Goal: Information Seeking & Learning: Learn about a topic

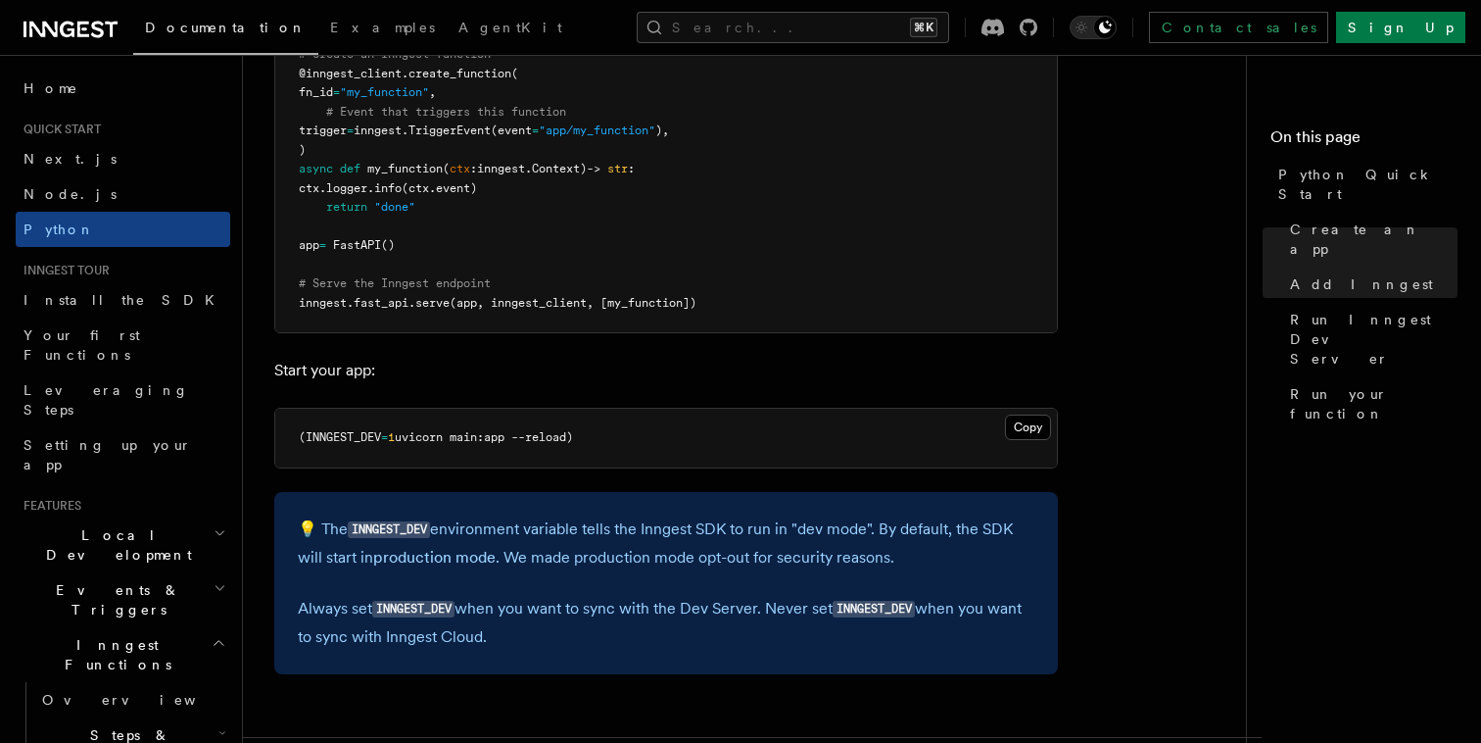
scroll to position [1676, 0]
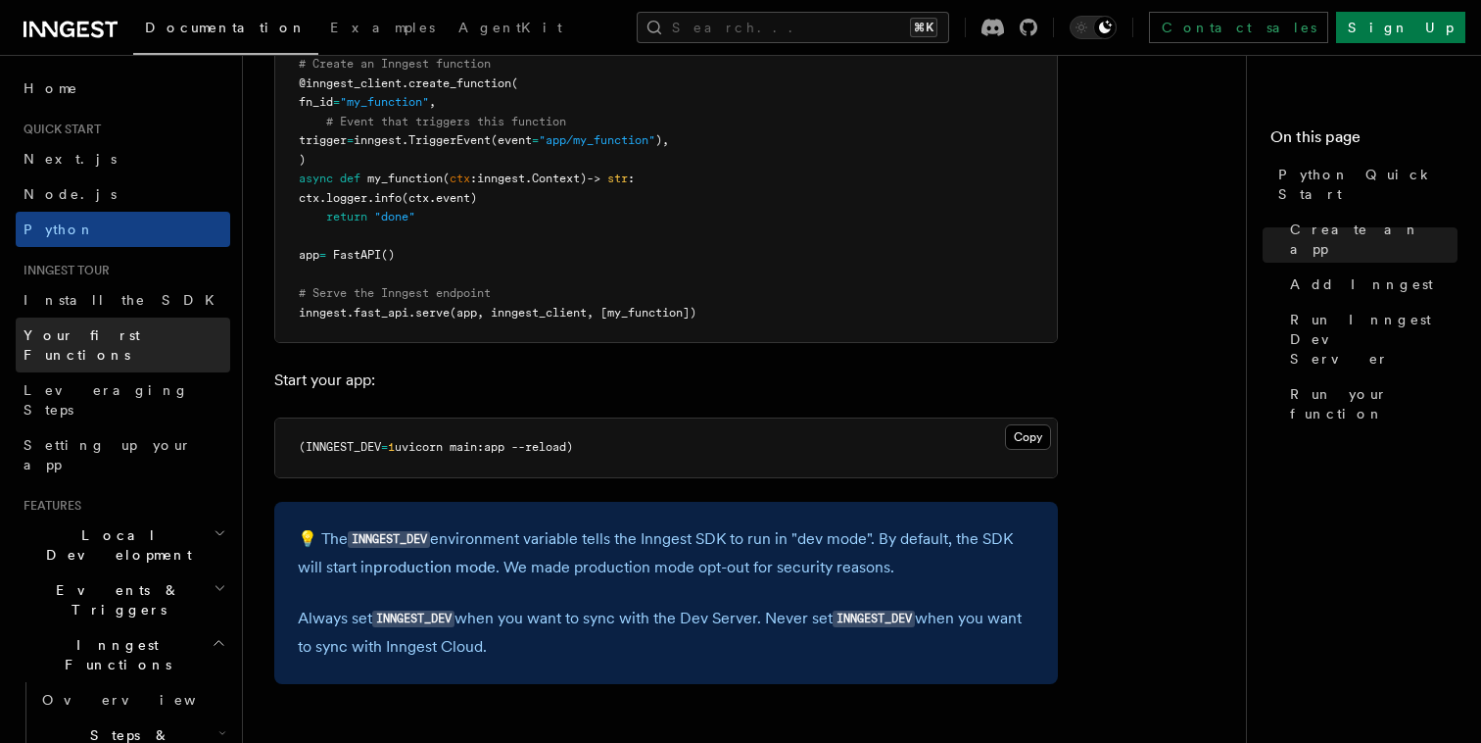
click at [131, 340] on span "Your first Functions" at bounding box center [82, 344] width 117 height 35
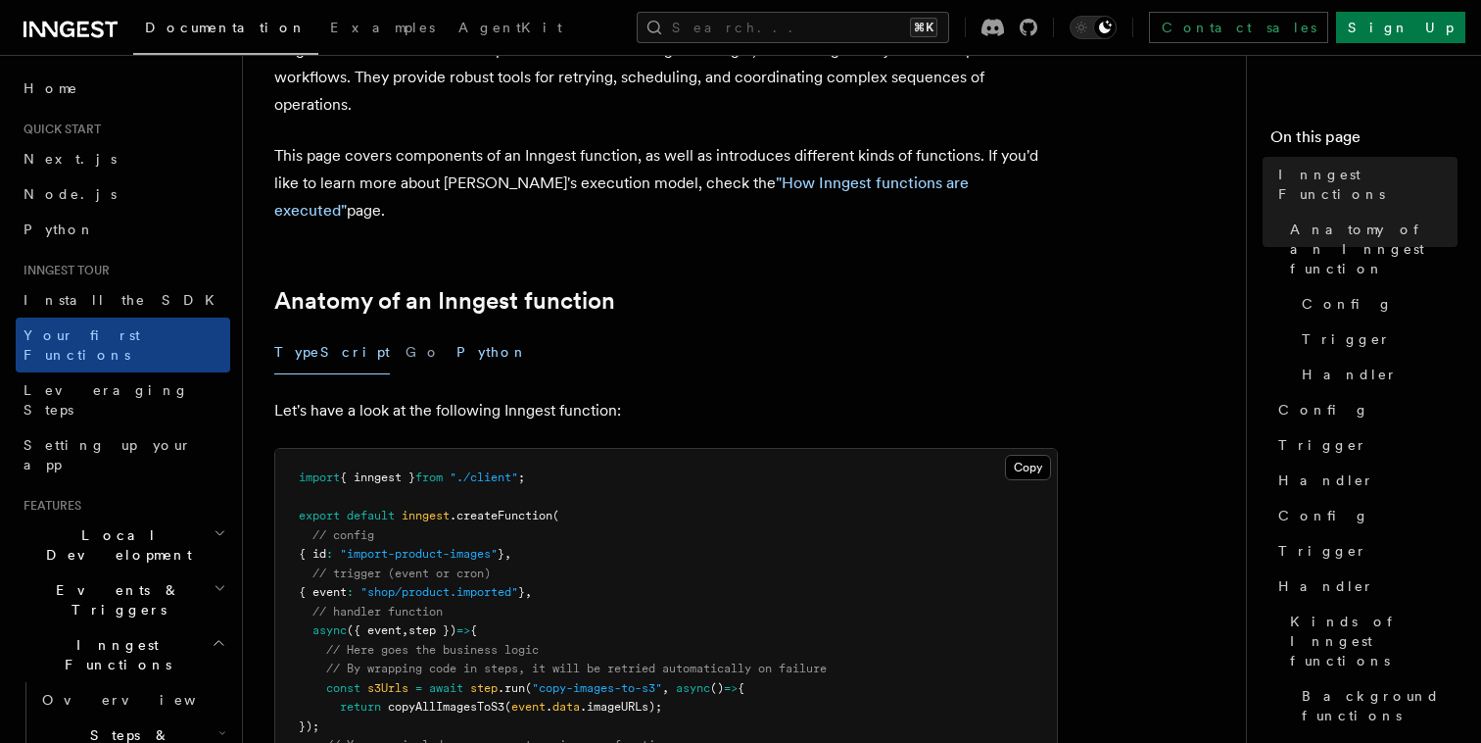
click at [457, 330] on button "Python" at bounding box center [493, 352] width 72 height 44
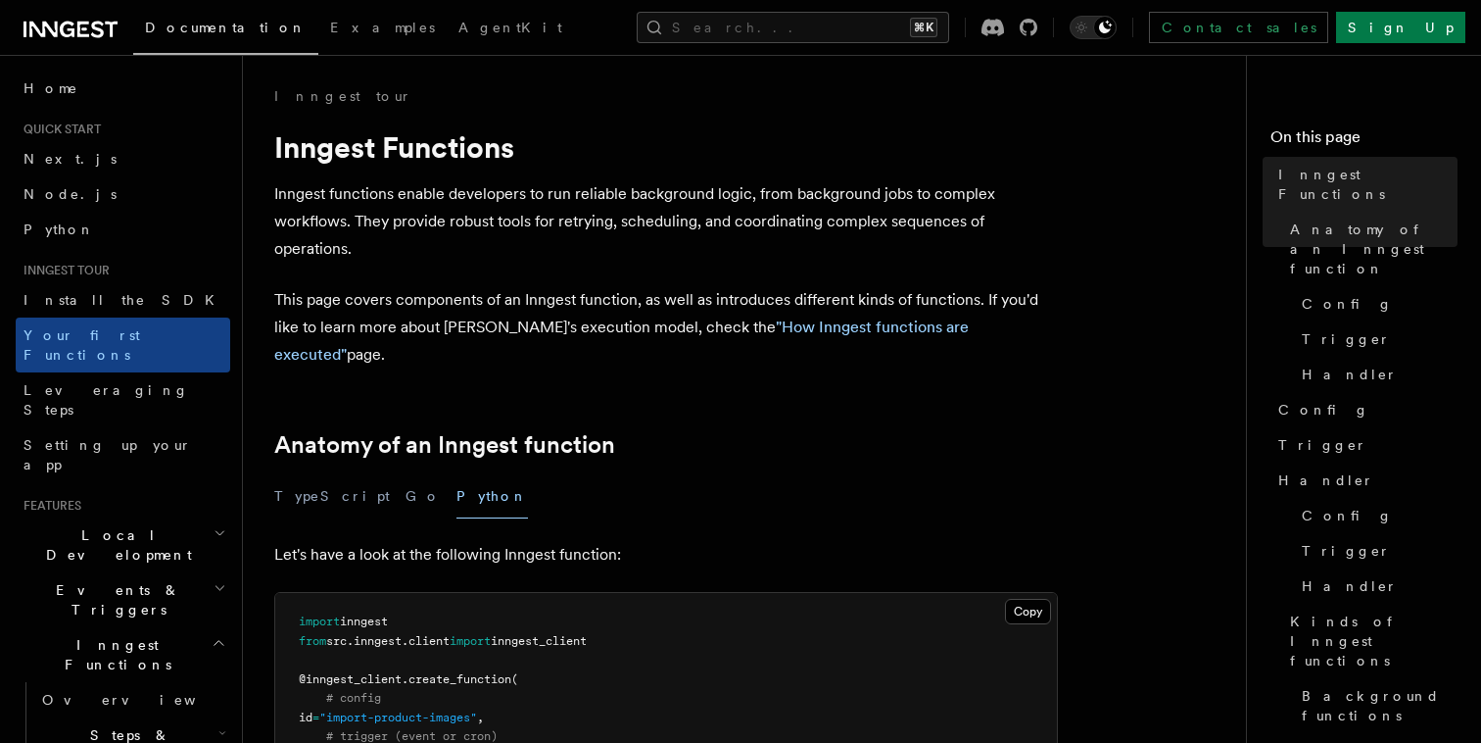
click at [698, 229] on p "Inngest functions enable developers to run reliable background logic, from back…" at bounding box center [666, 221] width 784 height 82
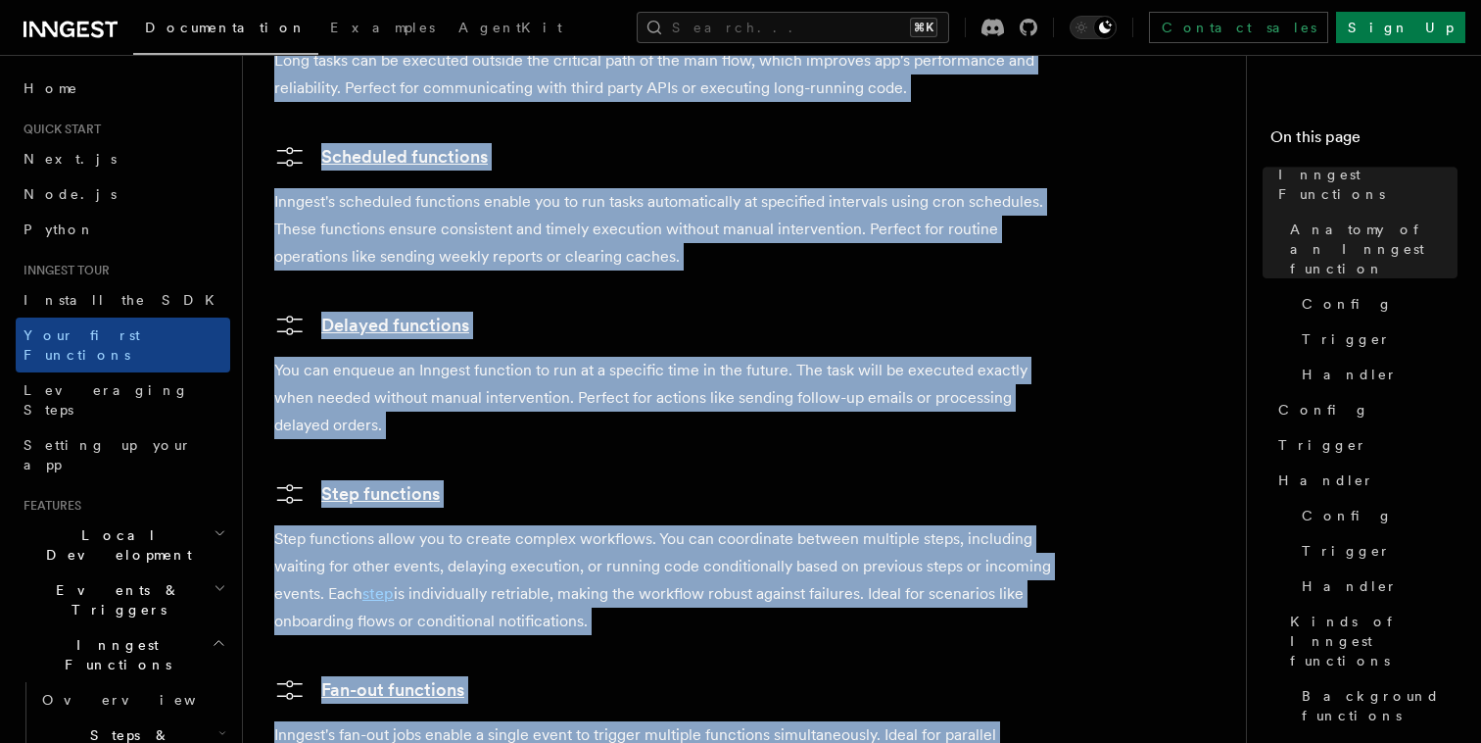
scroll to position [4180, 0]
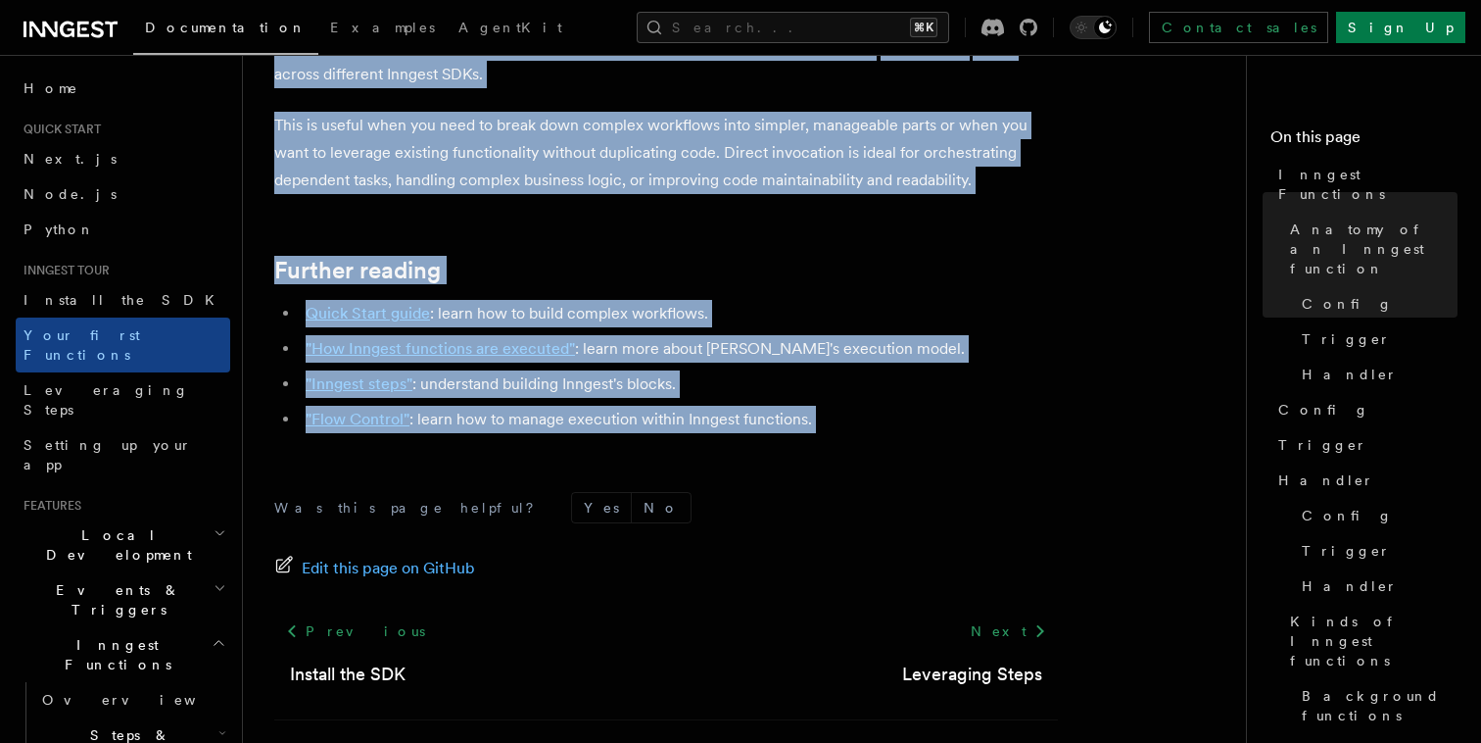
drag, startPoint x: 261, startPoint y: 88, endPoint x: 824, endPoint y: 372, distance: 631.0
copy article "Inngest tour Inngest Functions Inngest functions enable developers to run relia…"
click at [425, 555] on span "Edit this page on GitHub" at bounding box center [388, 568] width 173 height 27
